Goal: Task Accomplishment & Management: Manage account settings

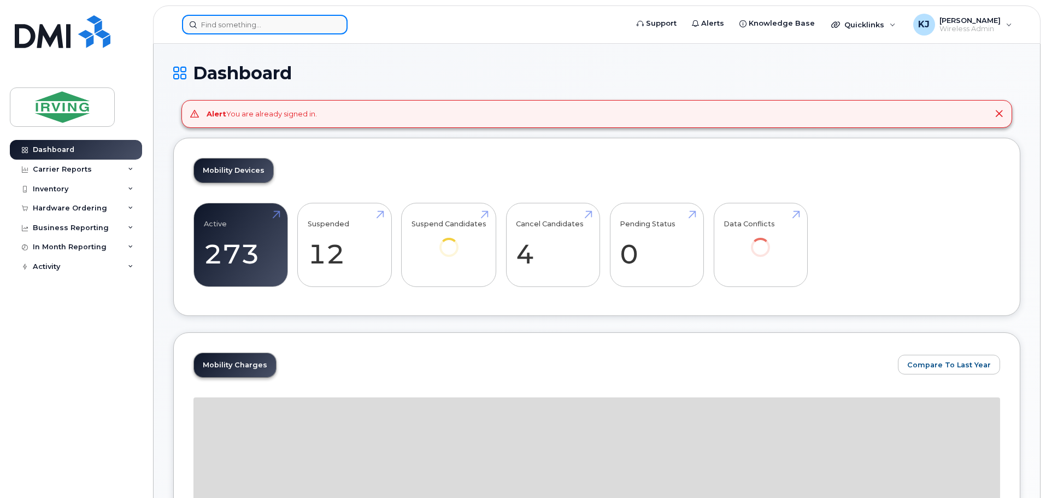
click at [226, 24] on input at bounding box center [265, 25] width 166 height 20
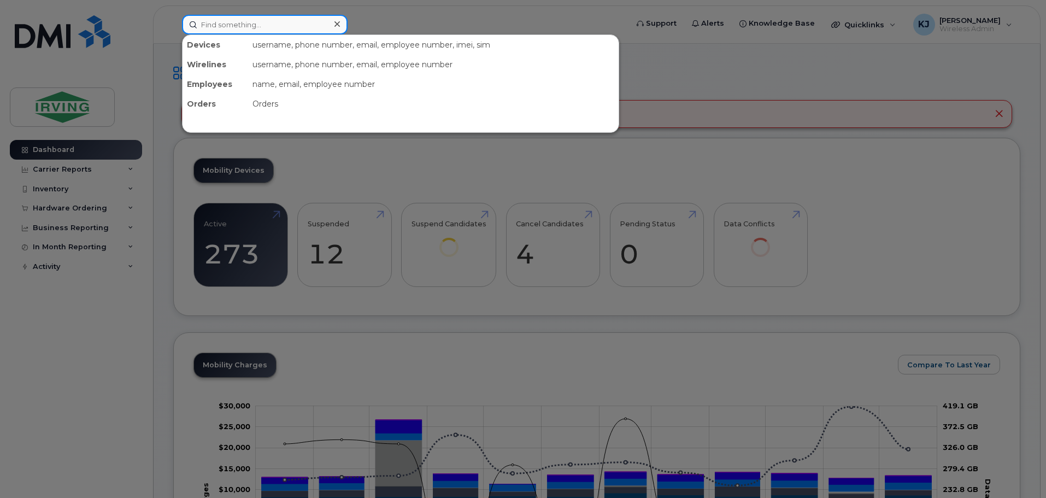
paste input "[PHONE_NUMBER]"
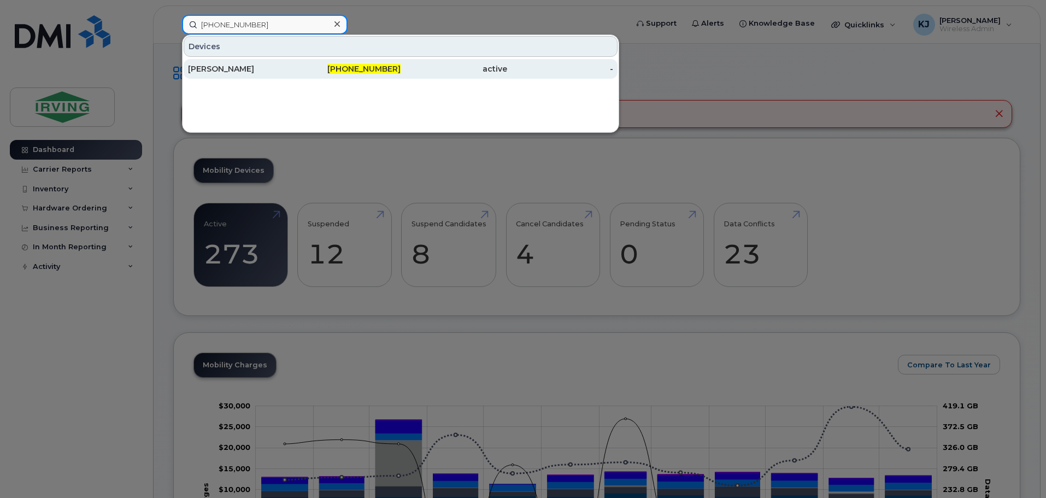
type input "[PHONE_NUMBER]"
click at [211, 74] on div "[PERSON_NAME]" at bounding box center [241, 68] width 107 height 11
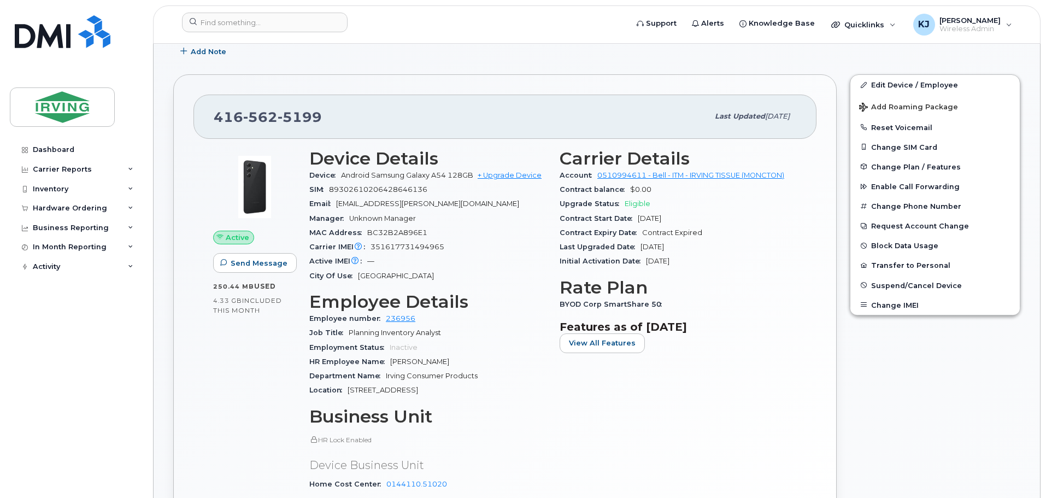
scroll to position [160, 0]
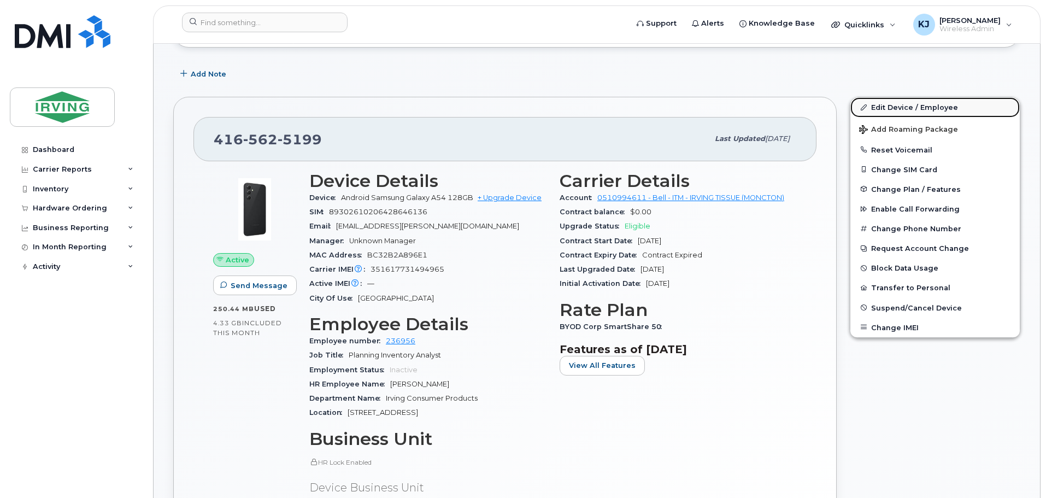
click at [879, 104] on link "Edit Device / Employee" at bounding box center [934, 107] width 169 height 20
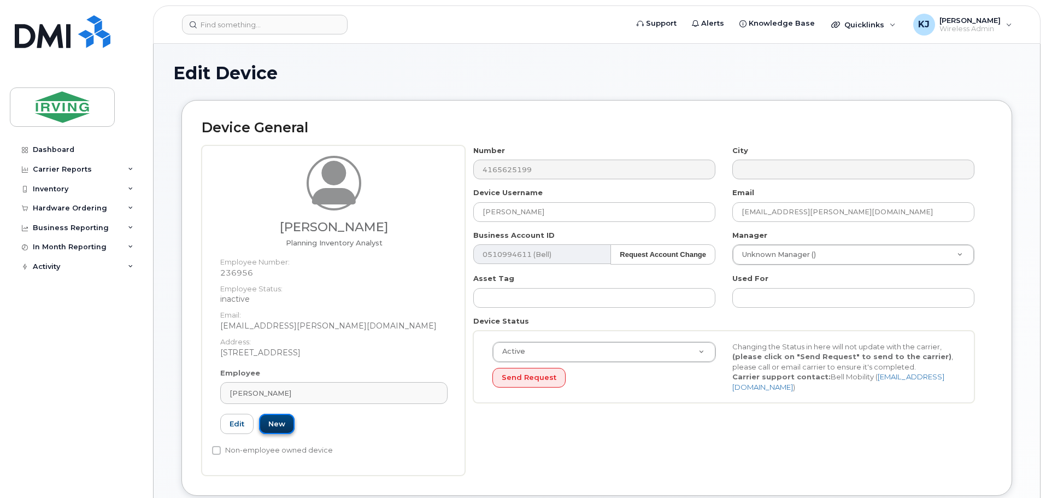
click at [276, 424] on link "New" at bounding box center [277, 424] width 36 height 20
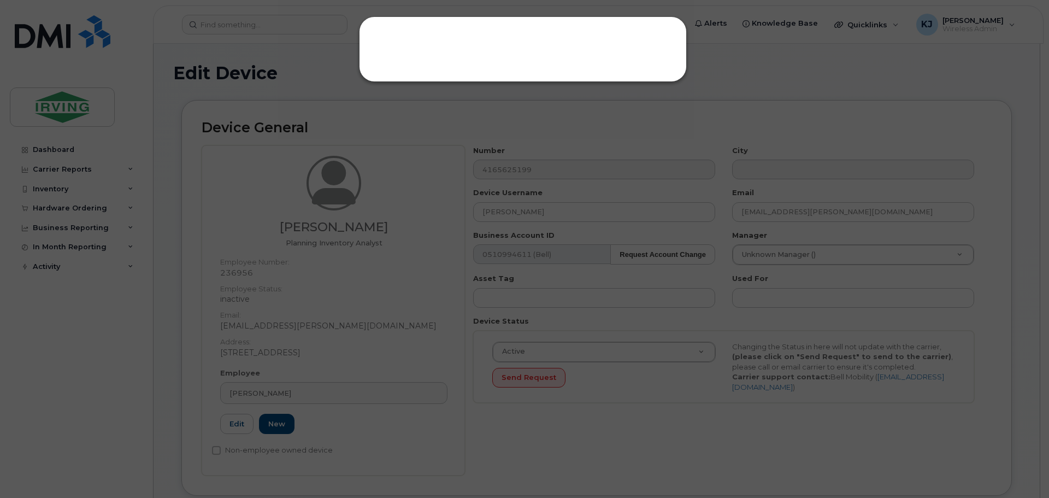
click at [431, 58] on div at bounding box center [523, 49] width 328 height 66
click at [735, 64] on div at bounding box center [524, 249] width 1049 height 498
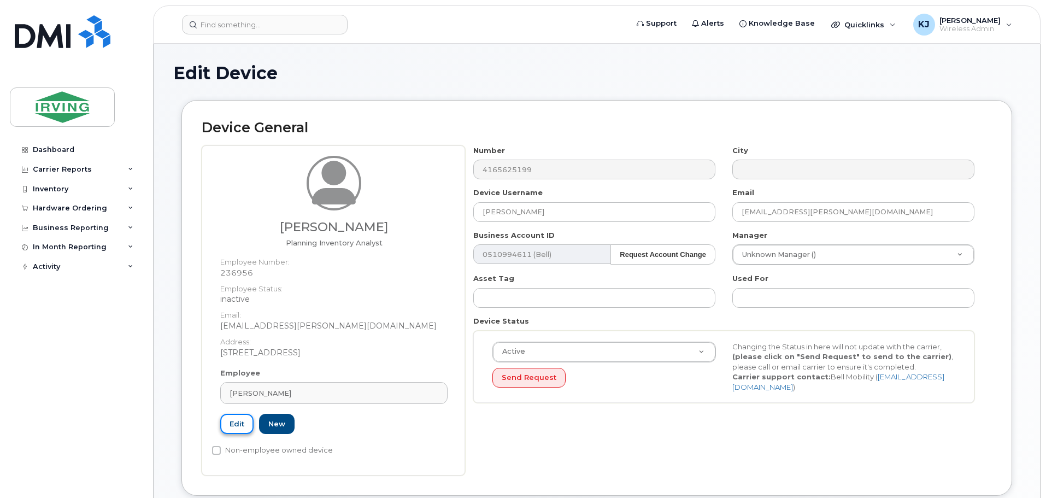
click at [237, 427] on link "Edit" at bounding box center [236, 424] width 33 height 20
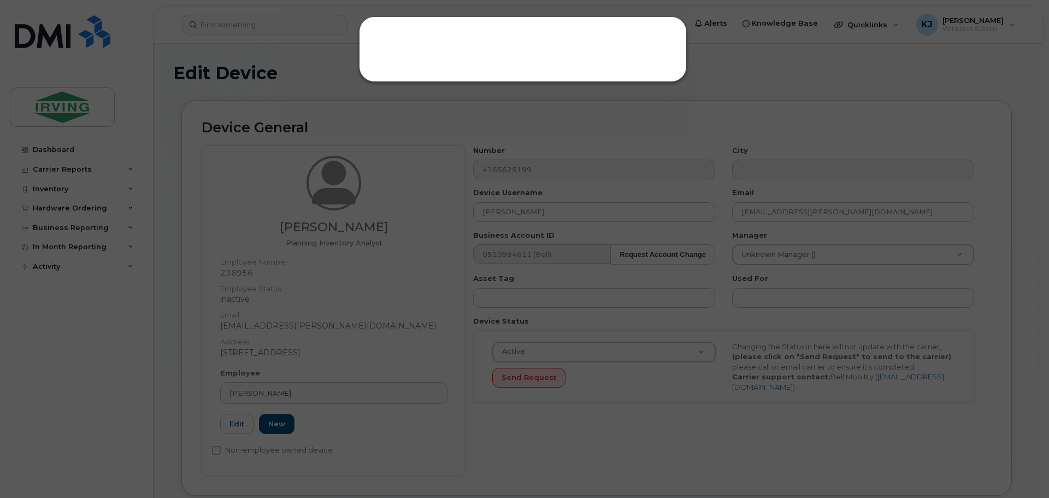
click at [761, 66] on div at bounding box center [524, 249] width 1049 height 498
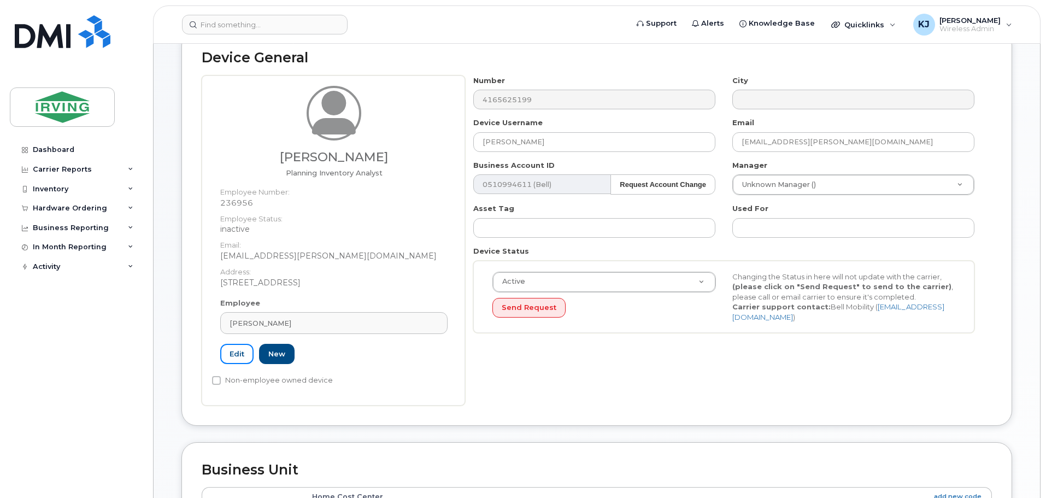
scroll to position [92, 0]
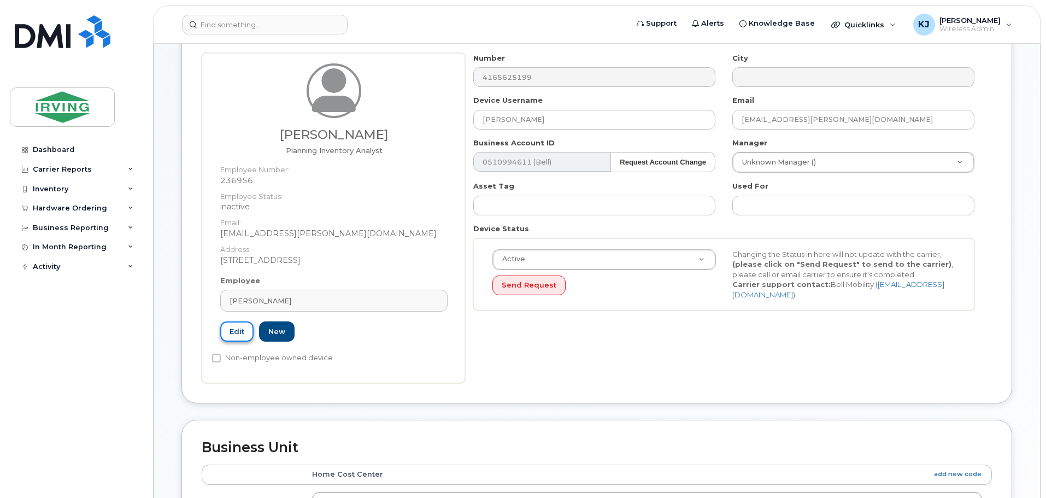
click at [230, 338] on link "Edit" at bounding box center [236, 331] width 33 height 20
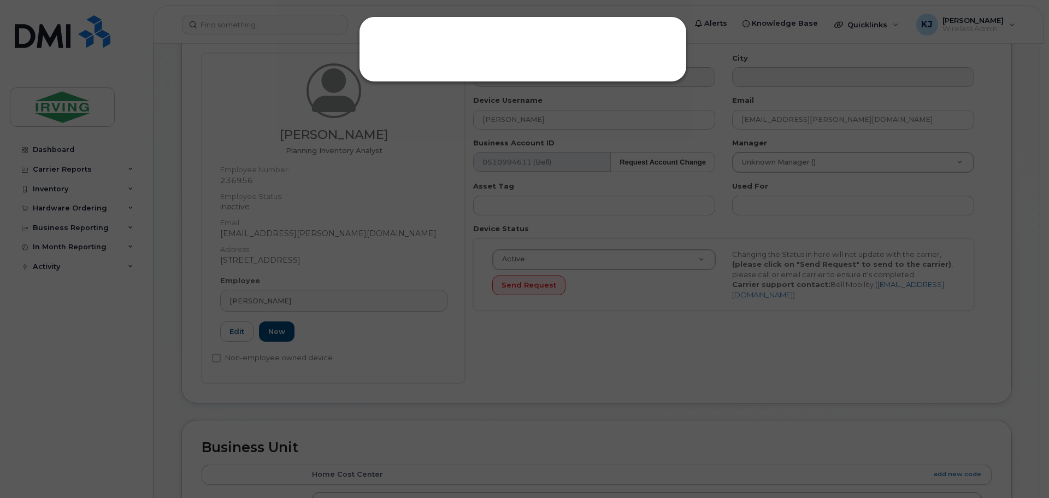
click at [575, 83] on div at bounding box center [524, 249] width 1049 height 498
